Goal: Task Accomplishment & Management: Manage account settings

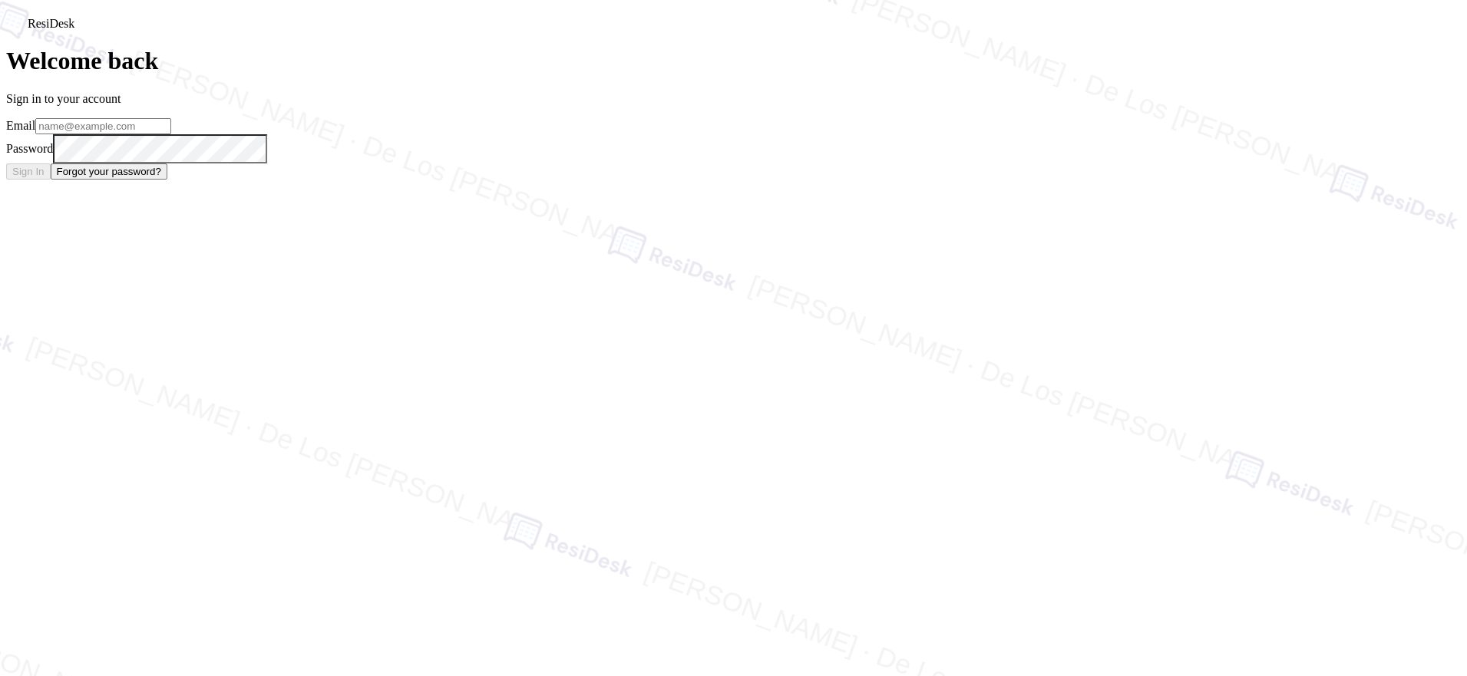
click at [171, 134] on input "email" at bounding box center [103, 126] width 136 height 16
type input "automated-surveys-orion_housing-[PERSON_NAME].[PERSON_NAME]@orion_[DOMAIN_NAME]"
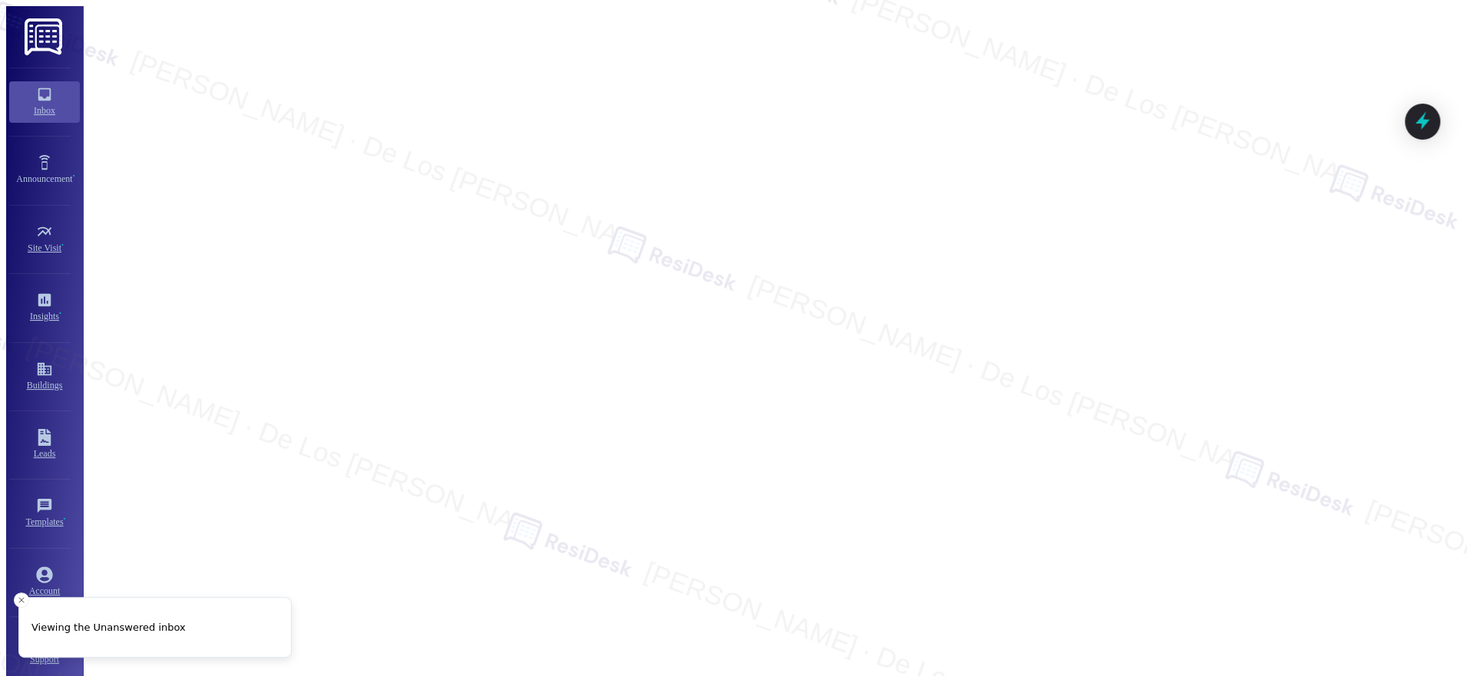
scroll to position [3576, 0]
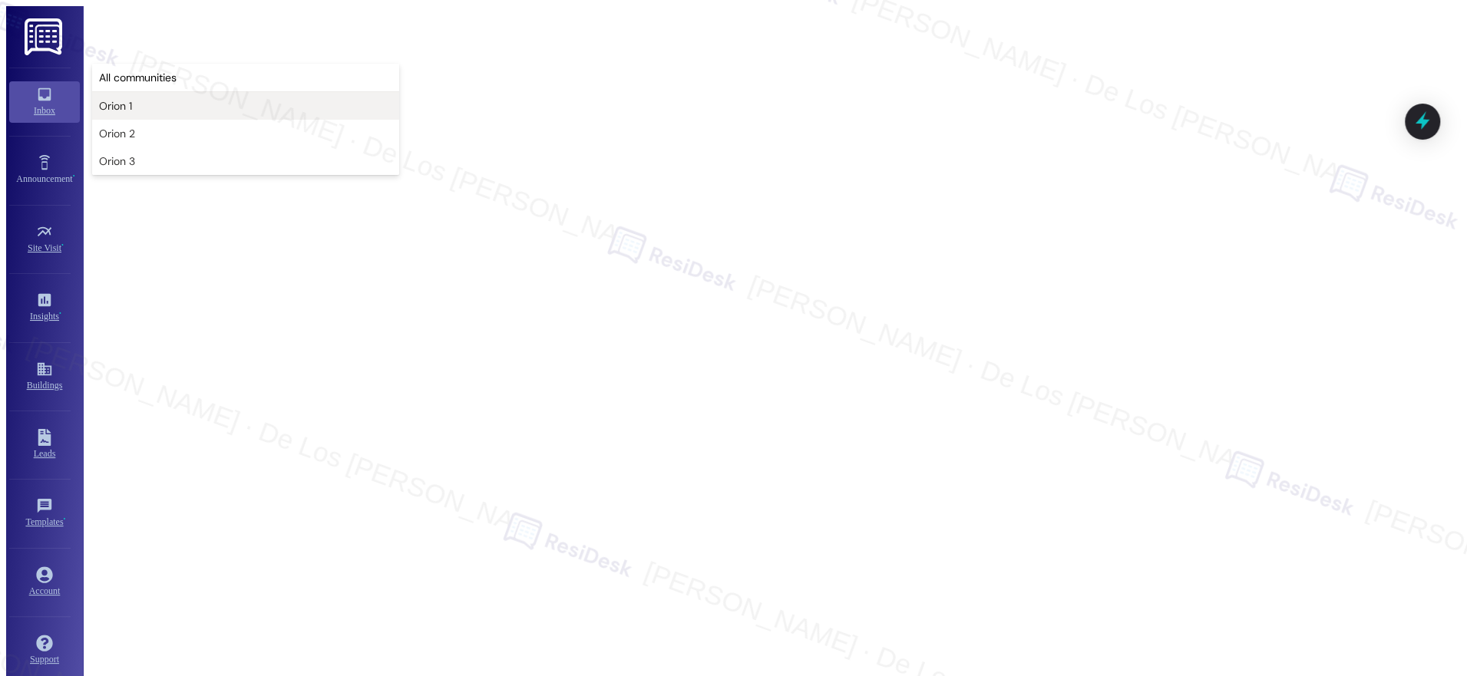
click at [148, 104] on span "Orion 1" at bounding box center [245, 105] width 293 height 15
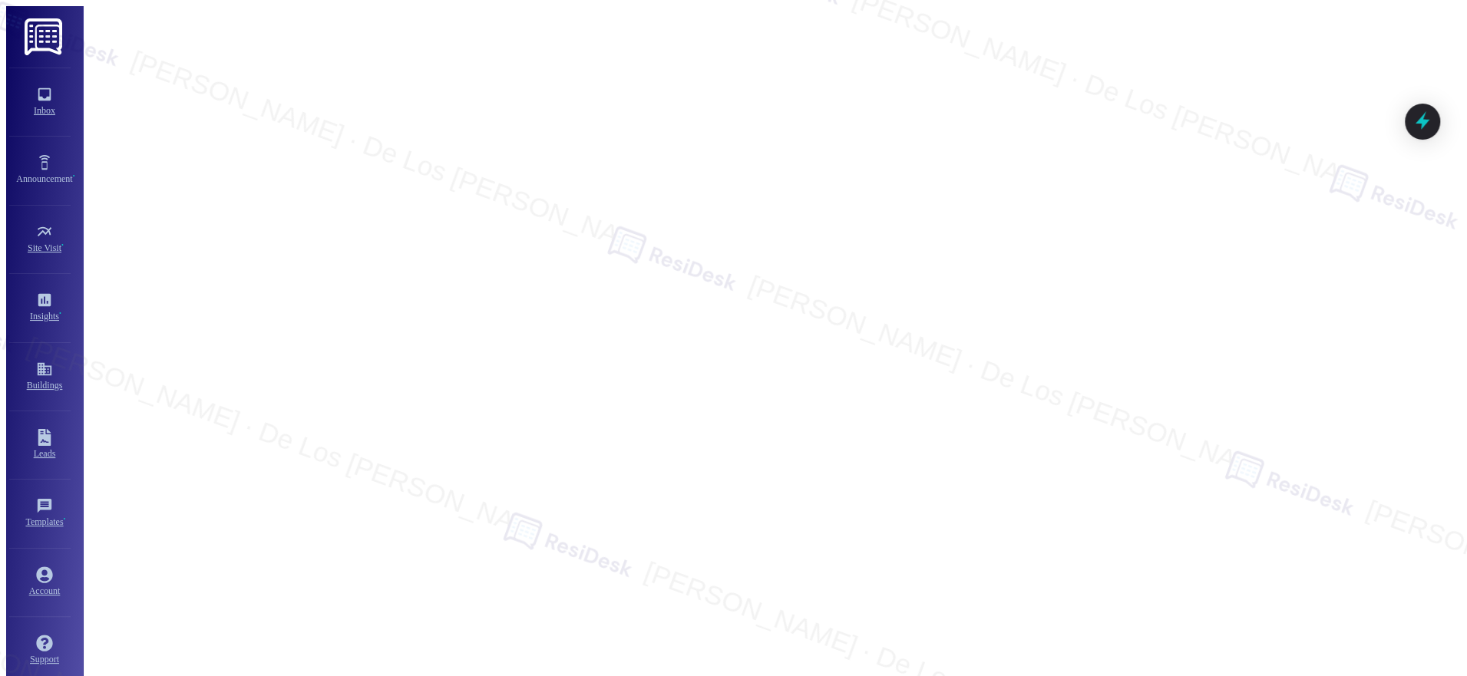
scroll to position [5574, 0]
click at [152, 138] on span "Orion 2" at bounding box center [245, 133] width 293 height 15
type input "Orion 2"
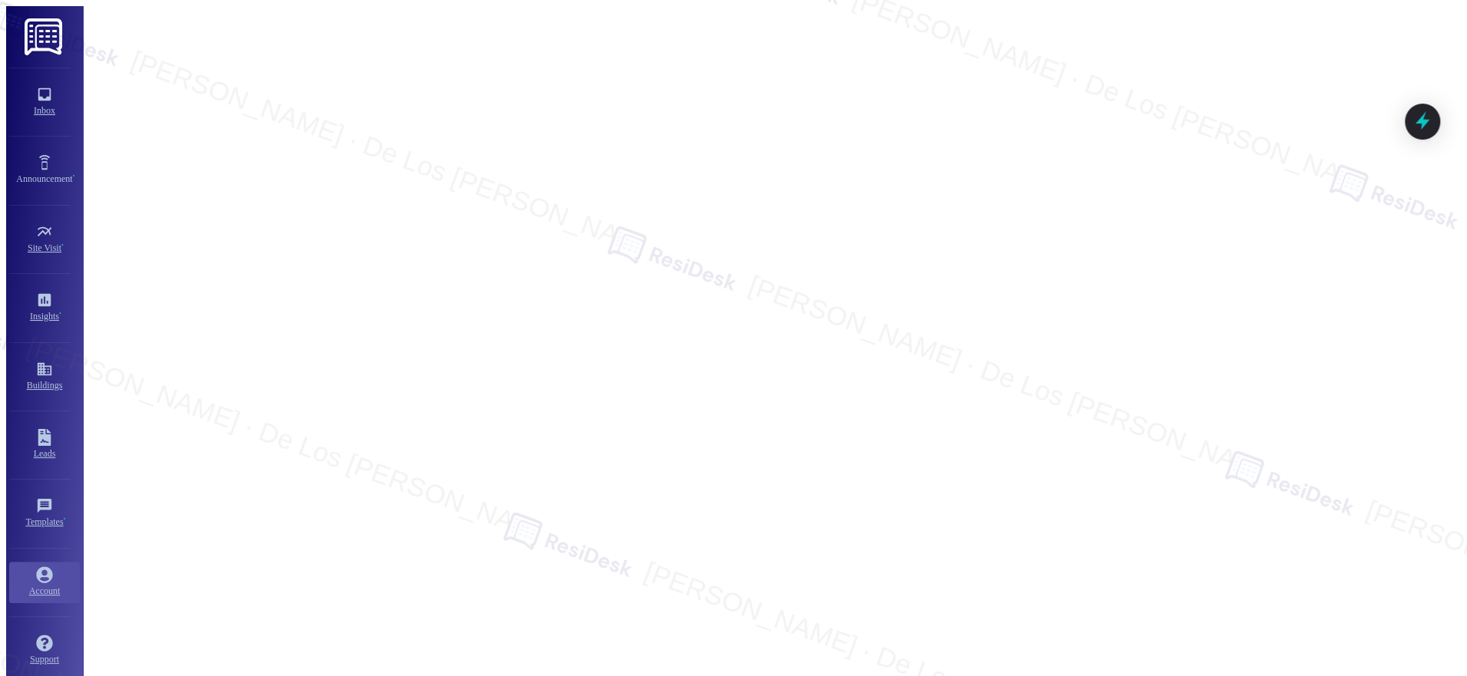
click at [42, 584] on div "Account" at bounding box center [44, 591] width 84 height 15
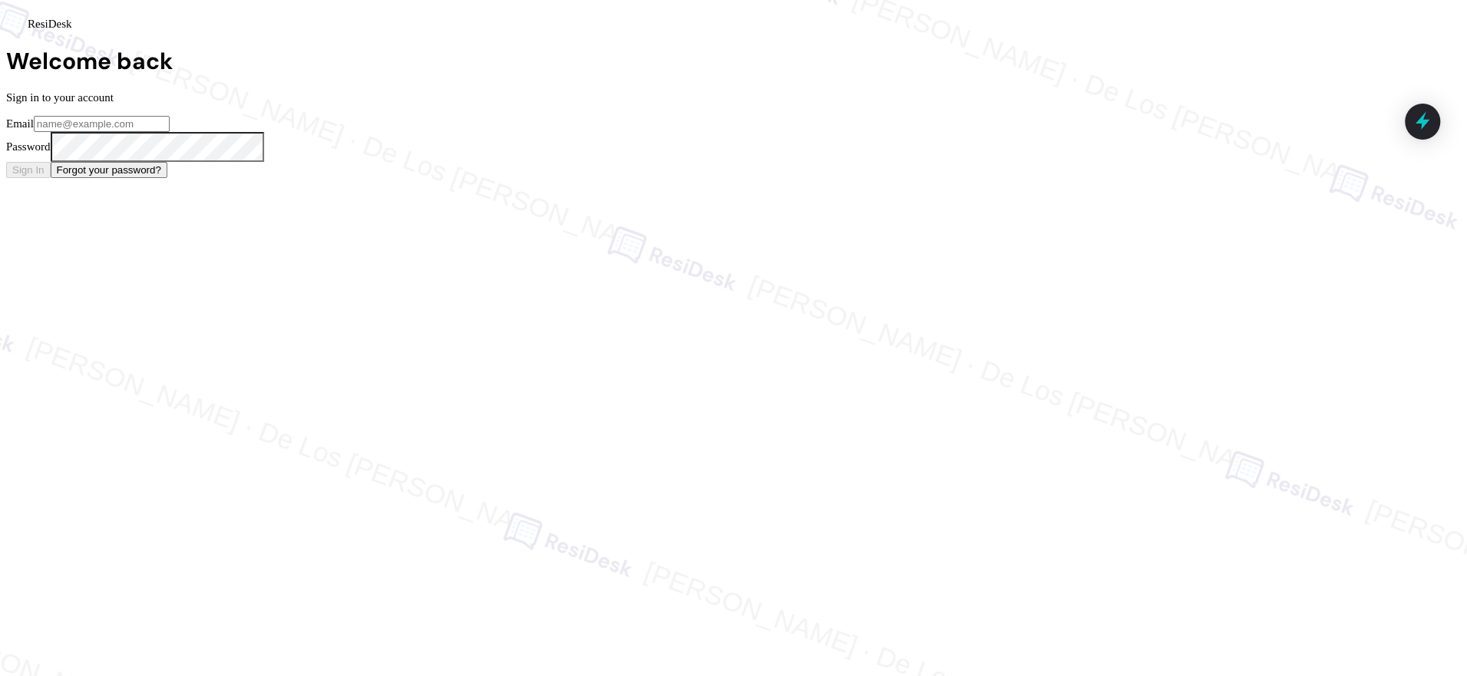
click at [170, 132] on input "email" at bounding box center [102, 124] width 136 height 16
type input "automated-surveys-apartment_management_pros-[PERSON_NAME].[PERSON_NAME]@apartme…"
